Goal: Transaction & Acquisition: Purchase product/service

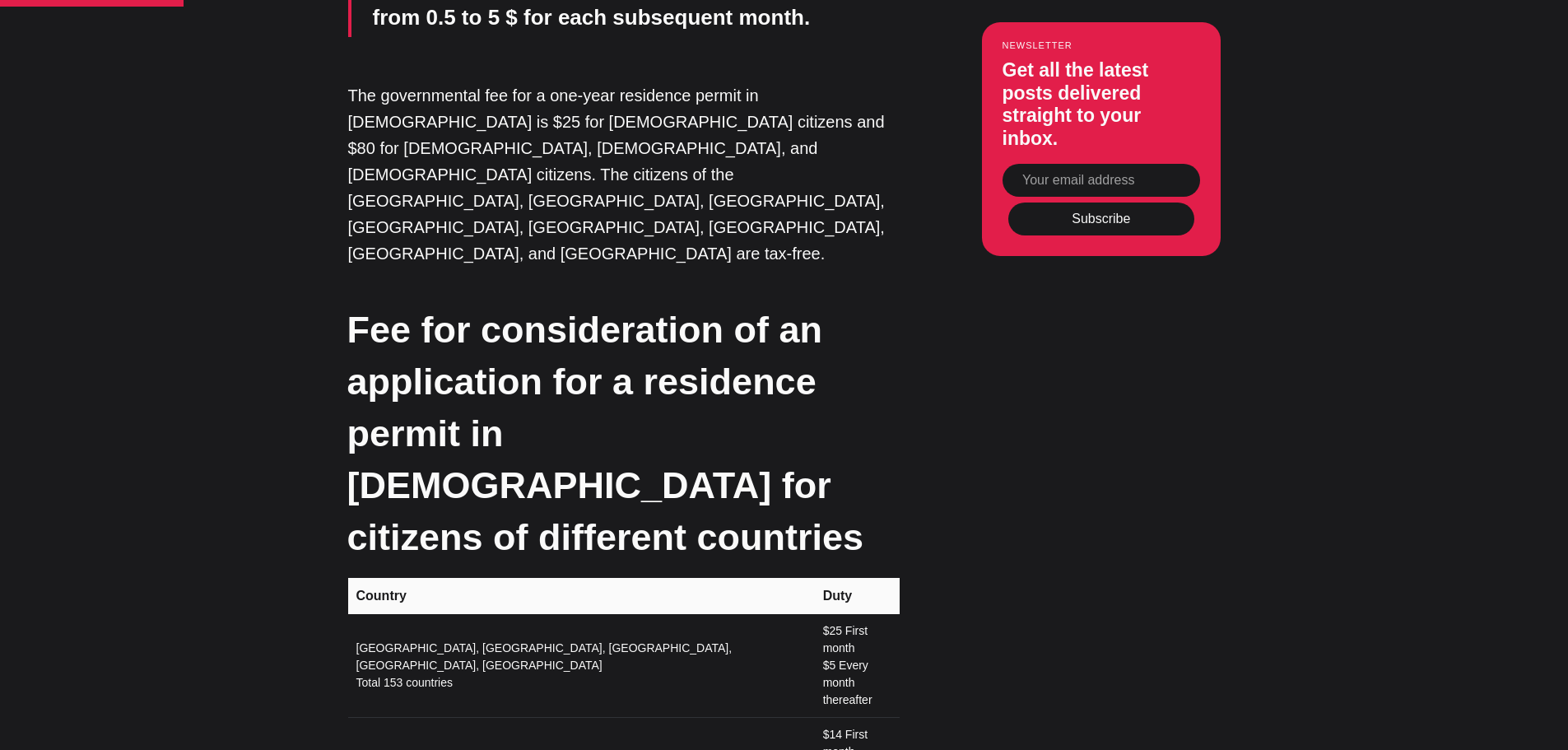
scroll to position [2469, 0]
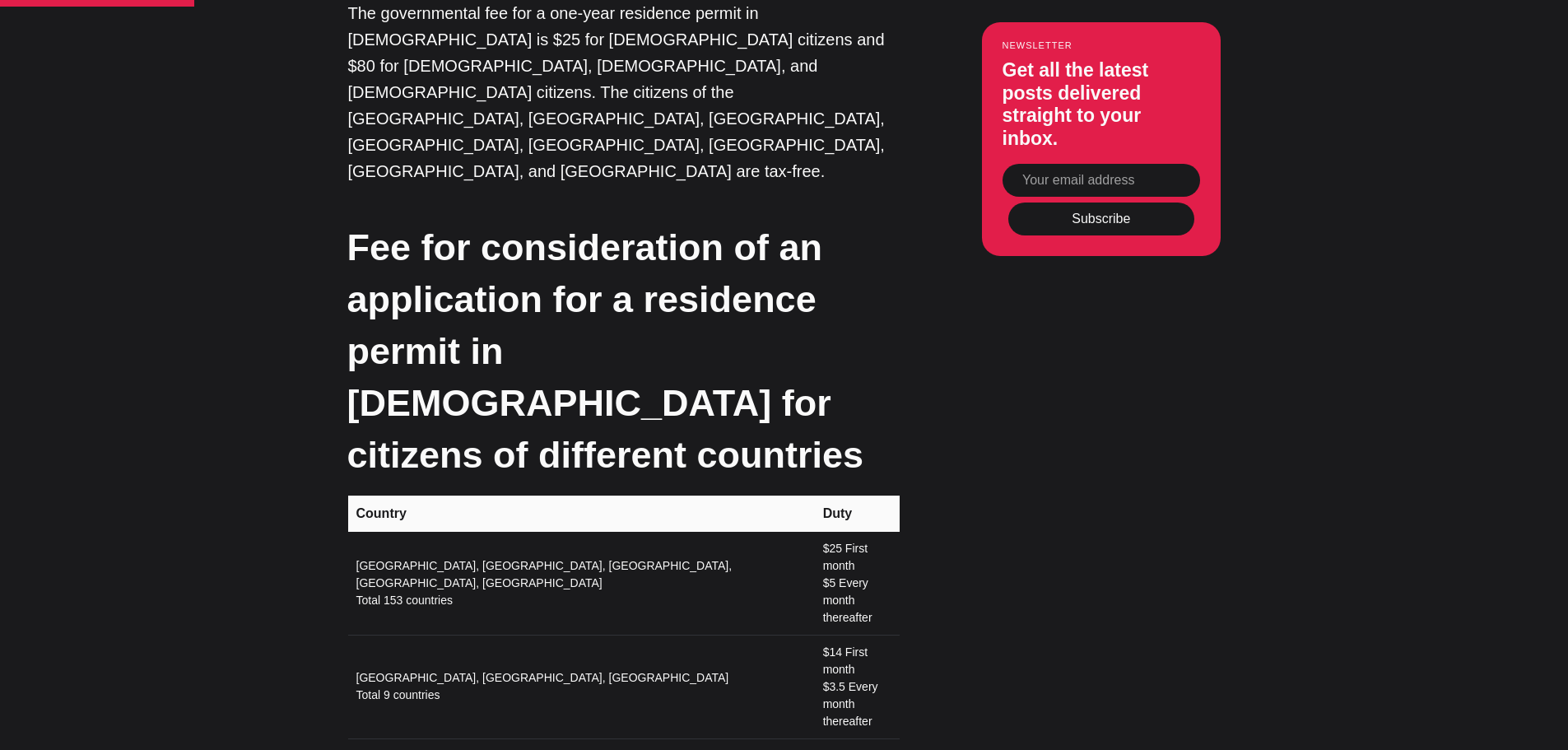
click at [813, 531] on td "$25 First month $5 Every month thereafter" at bounding box center [856, 583] width 87 height 104
click at [870, 531] on td "$25 First month $5 Every month thereafter" at bounding box center [856, 583] width 87 height 104
click at [871, 531] on td "$25 First month $5 Every month thereafter" at bounding box center [856, 583] width 87 height 104
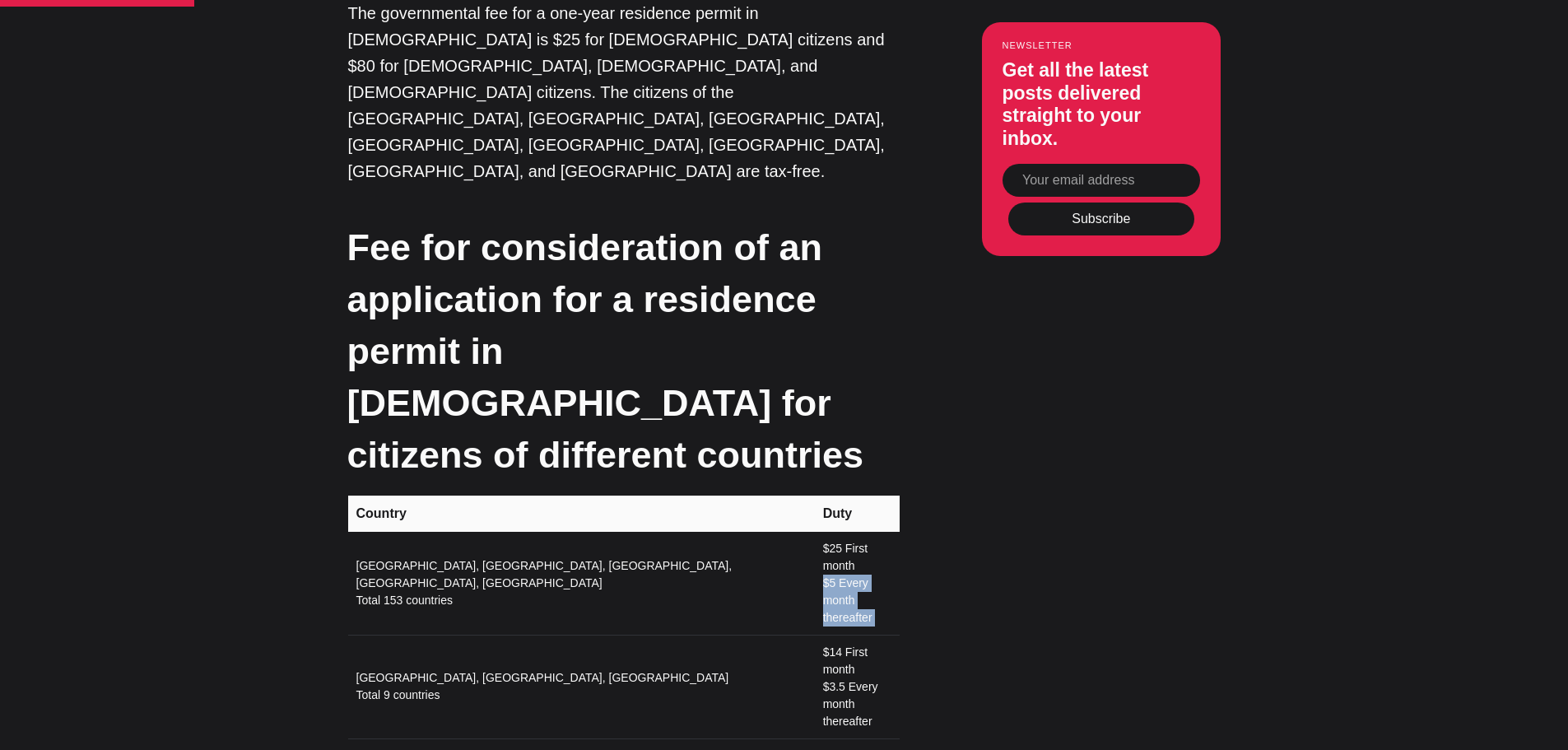
click at [871, 531] on td "$25 First month $5 Every month thereafter" at bounding box center [856, 583] width 87 height 104
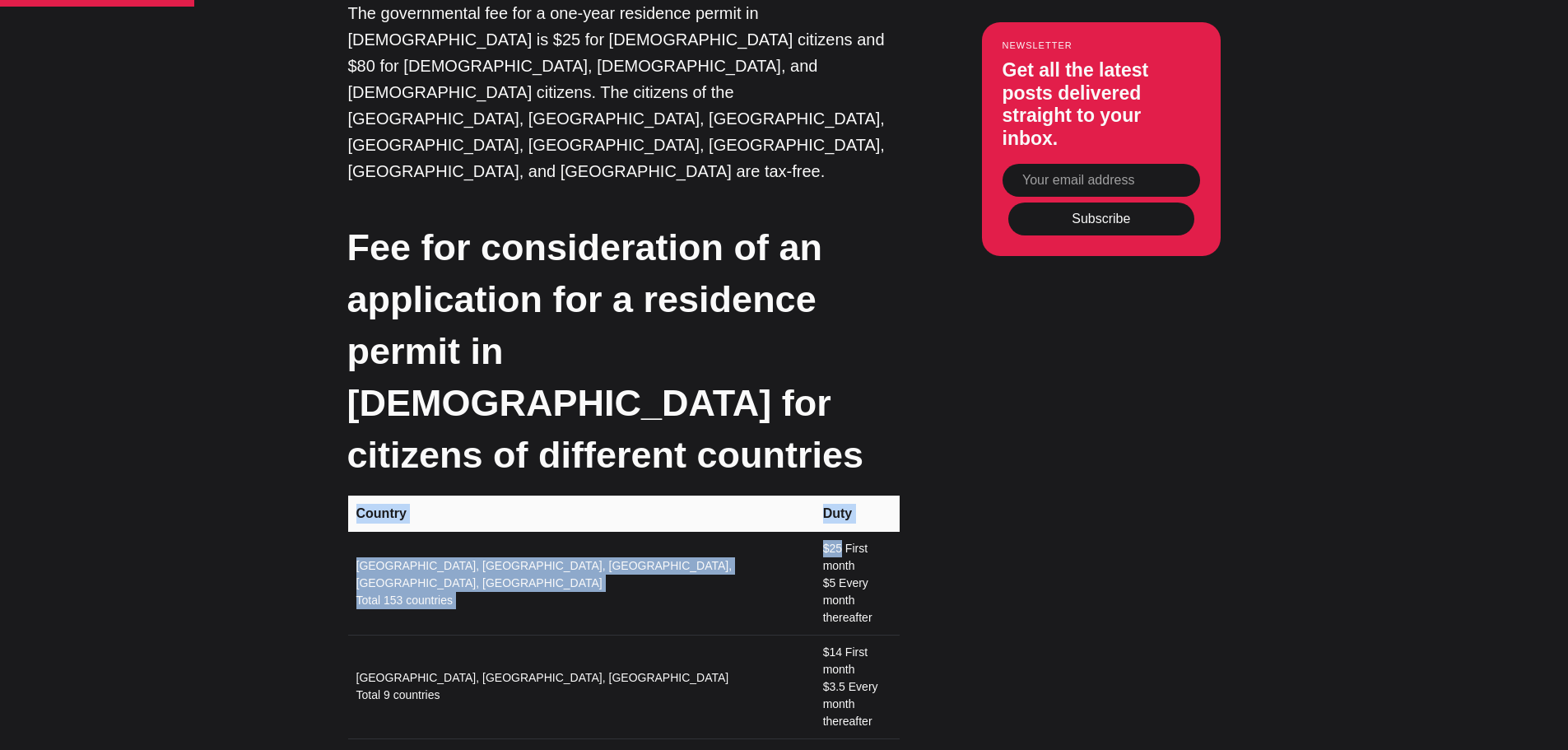
drag, startPoint x: 899, startPoint y: 307, endPoint x: 772, endPoint y: 289, distance: 128.3
drag, startPoint x: 777, startPoint y: 290, endPoint x: 767, endPoint y: 297, distance: 12.2
click at [813, 531] on td "$25 First month $5 Every month thereafter" at bounding box center [856, 583] width 87 height 104
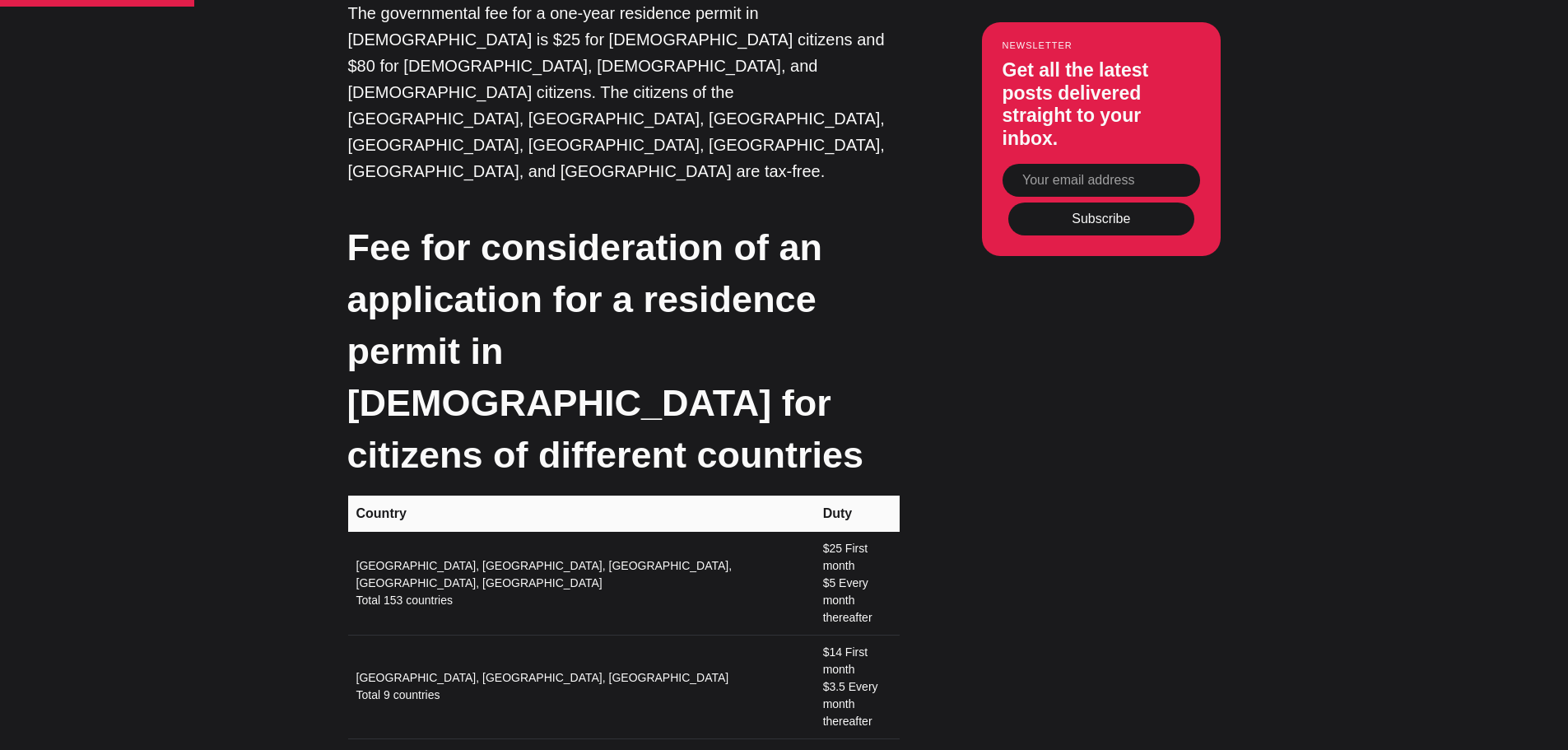
drag, startPoint x: 748, startPoint y: 295, endPoint x: 848, endPoint y: 301, distance: 100.2
click at [813, 531] on td "$25 First month $5 Every month thereafter" at bounding box center [856, 583] width 87 height 104
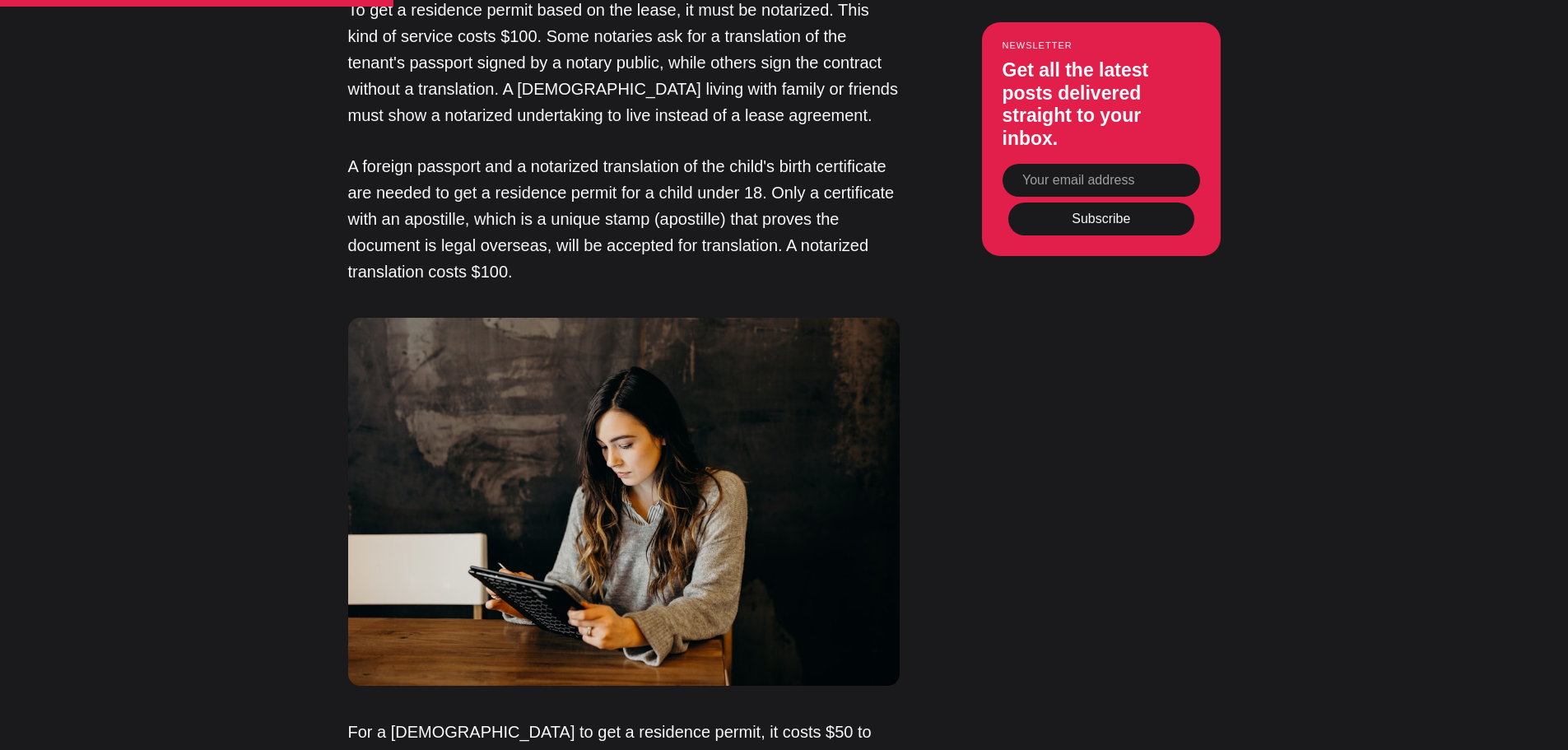
scroll to position [4115, 0]
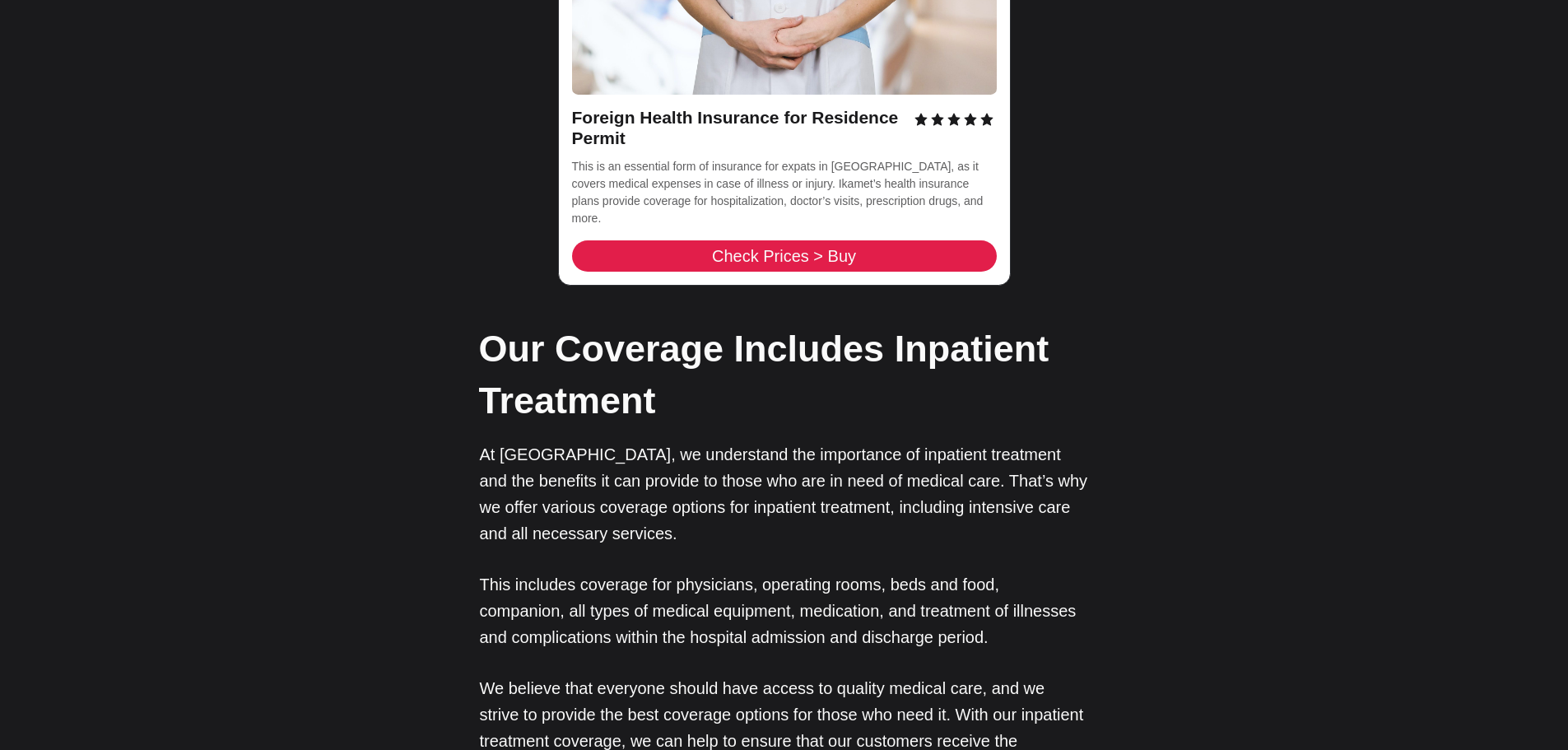
scroll to position [2469, 0]
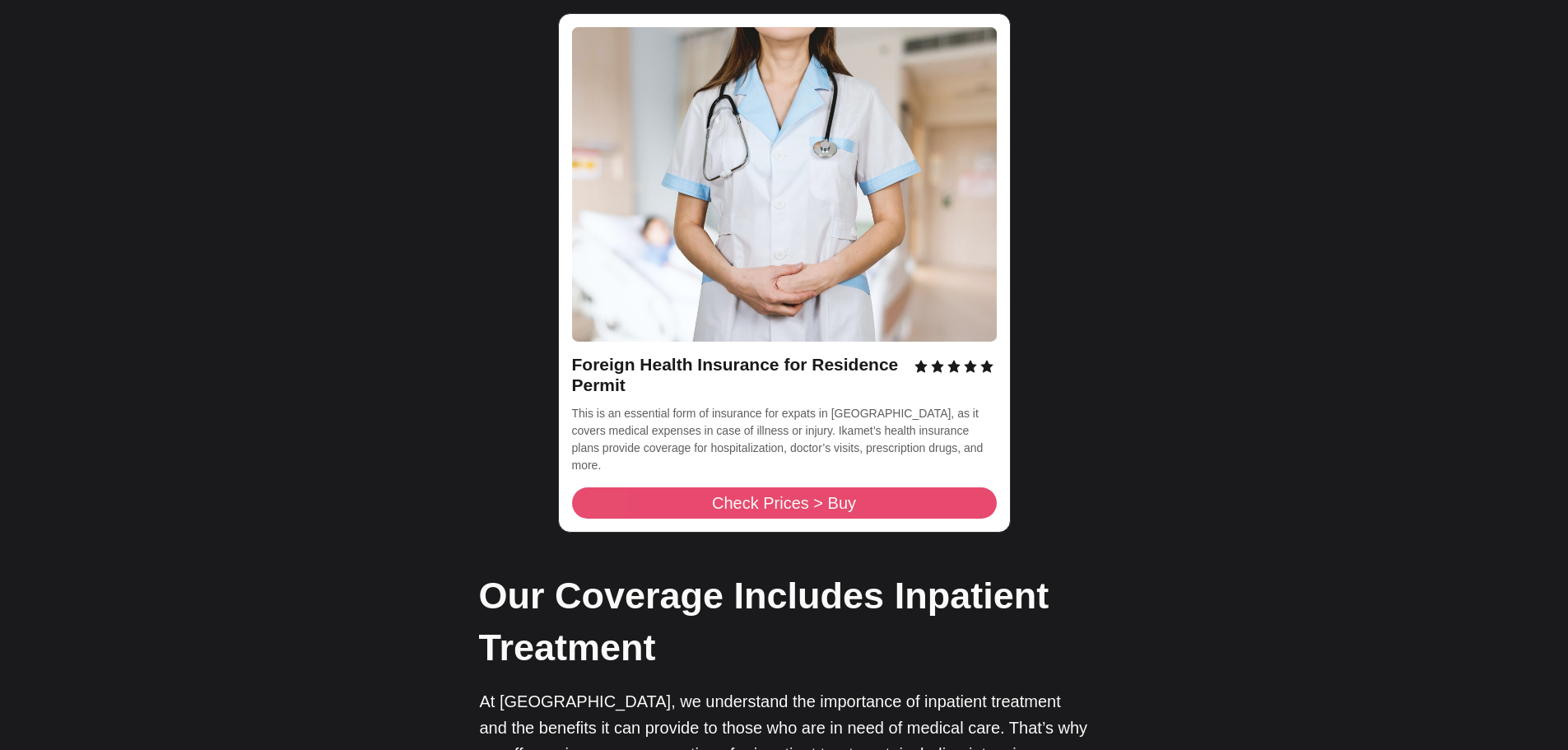
click at [841, 494] on span "Check Prices > Buy" at bounding box center [784, 502] width 144 height 17
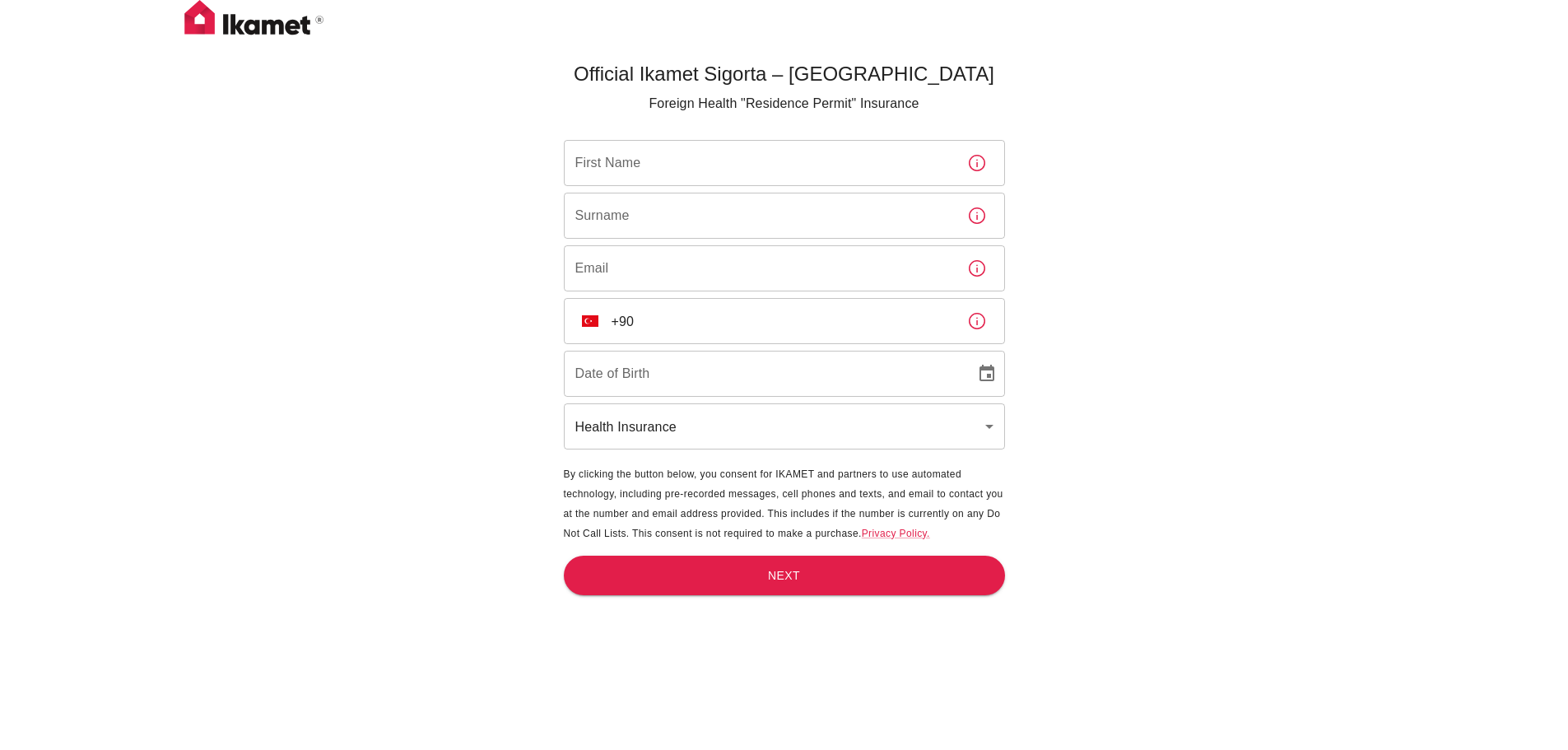
scroll to position [54, 0]
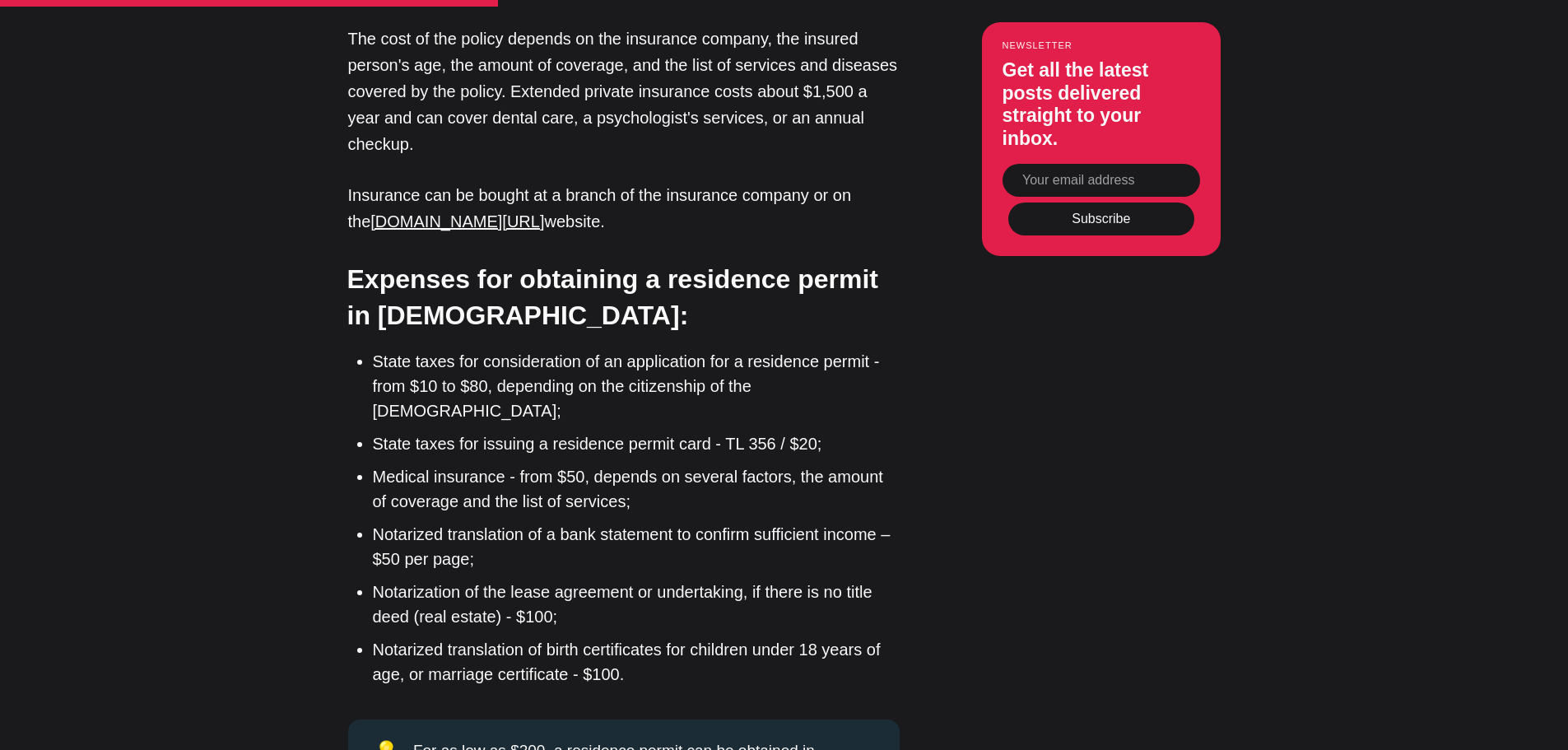
scroll to position [4938, 0]
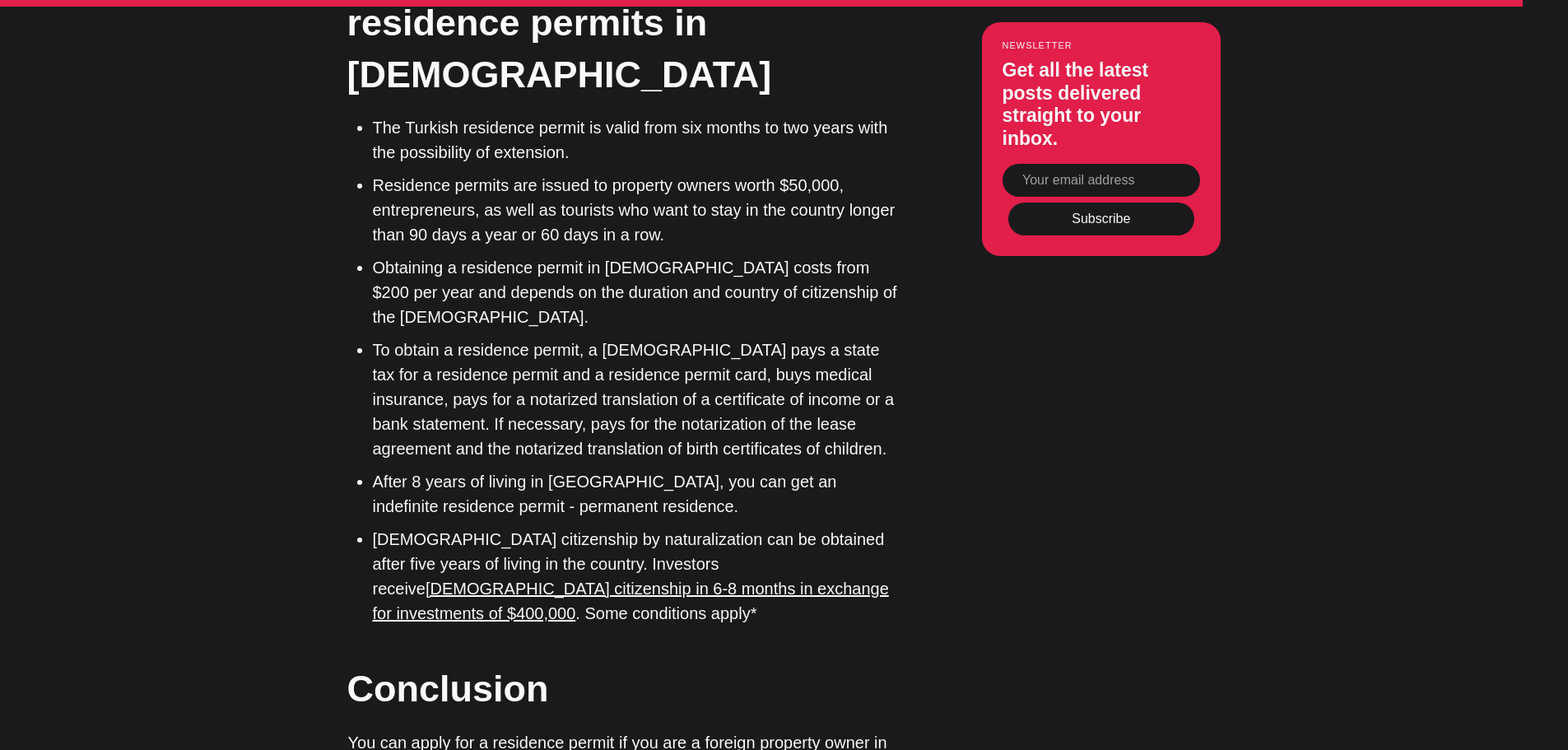
scroll to position [12592, 0]
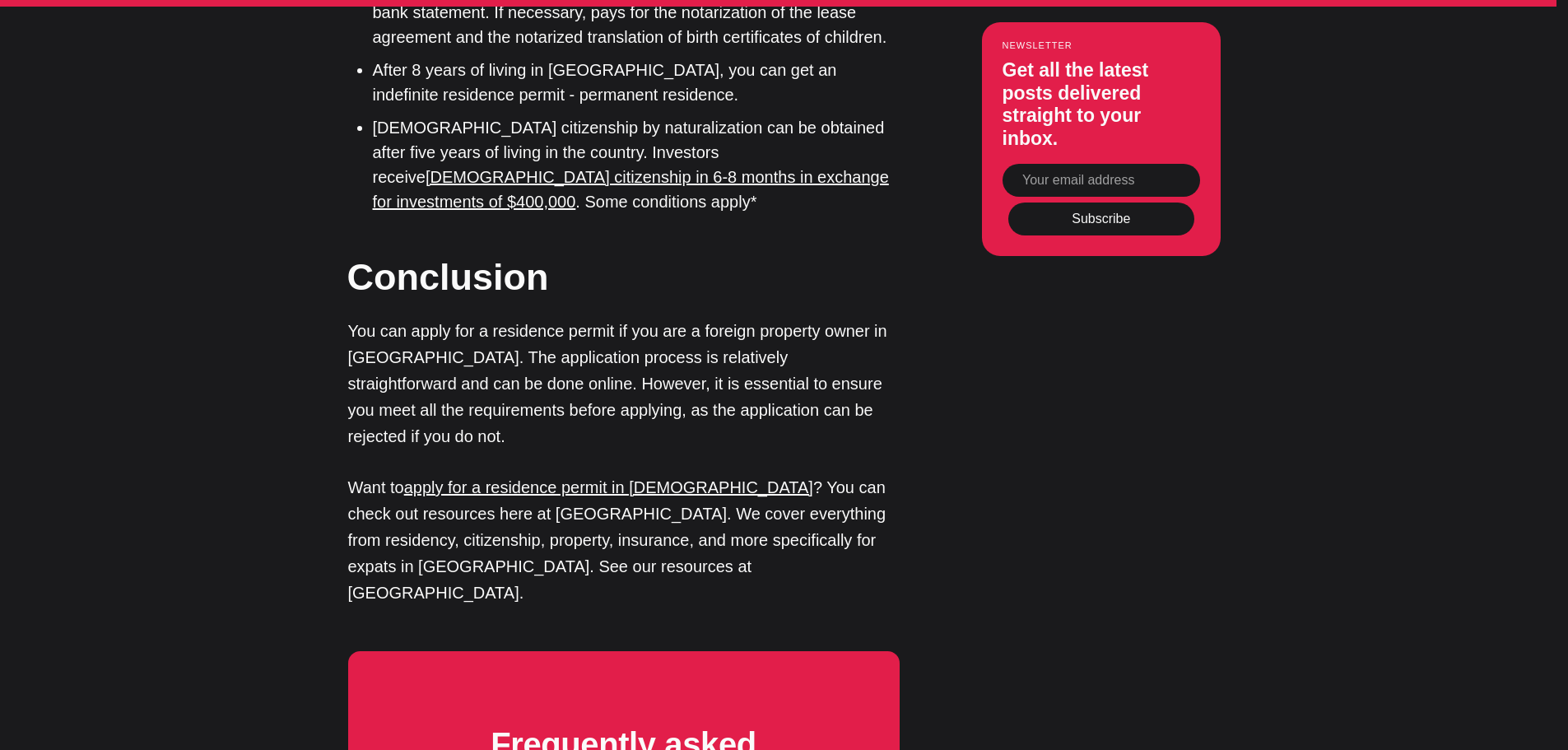
scroll to position [13250, 0]
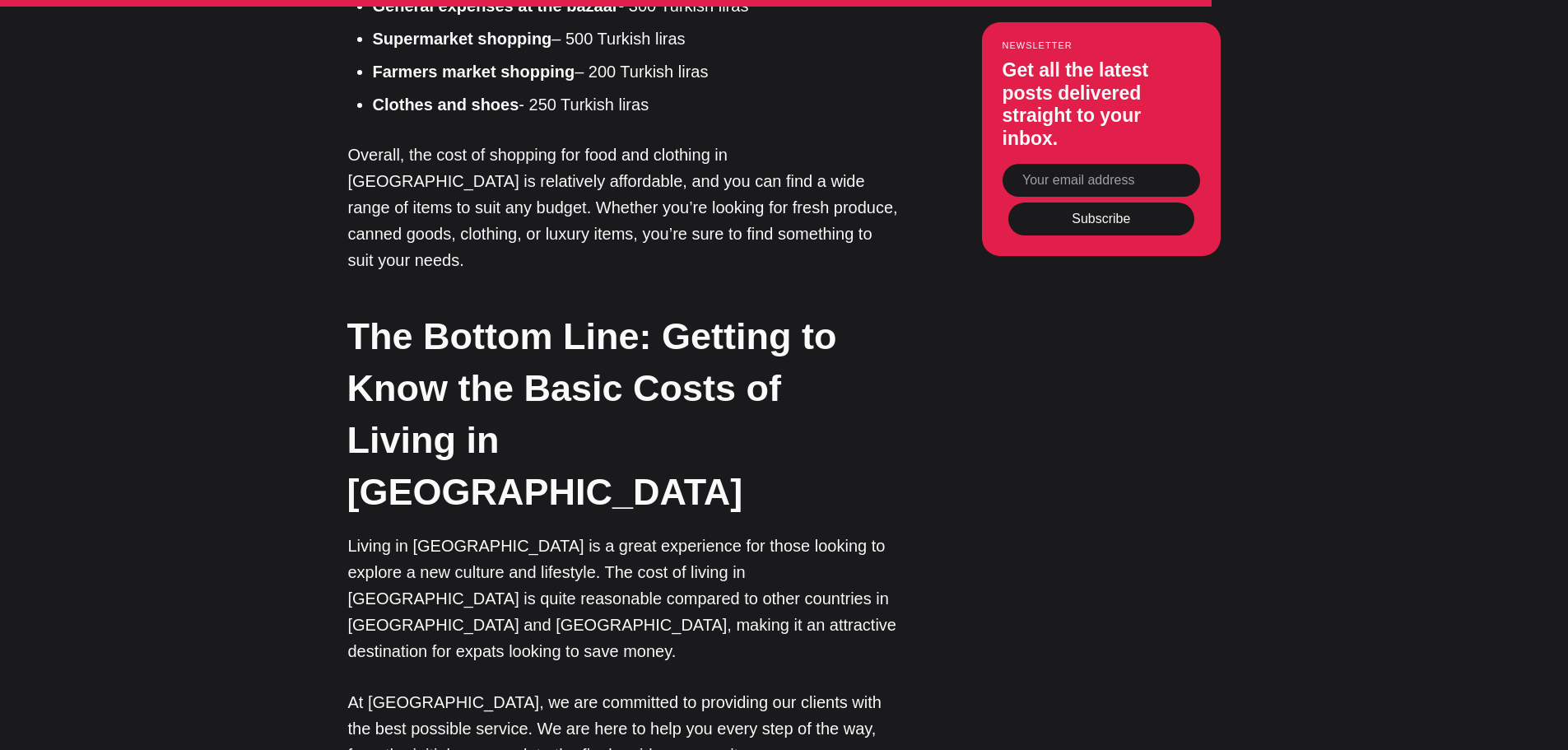
scroll to position [3621, 0]
